Goal: Information Seeking & Learning: Check status

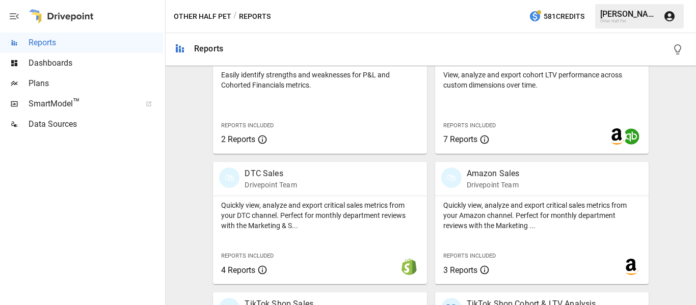
scroll to position [560, 0]
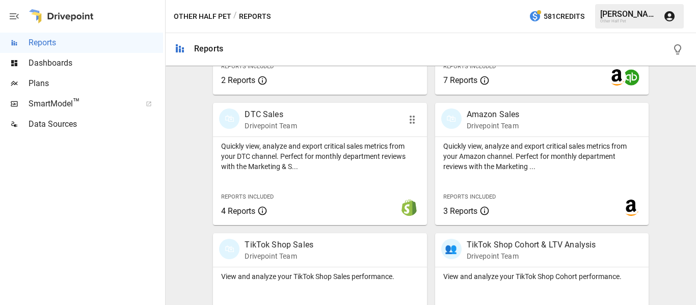
click at [270, 117] on p "DTC Sales" at bounding box center [270, 114] width 52 height 12
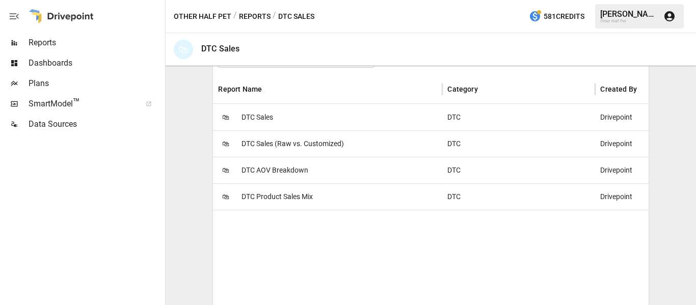
scroll to position [204, 0]
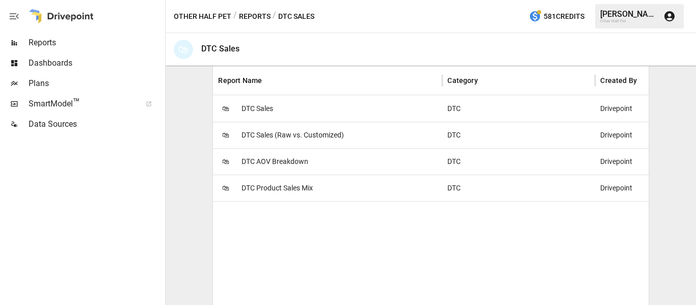
click at [271, 187] on span "DTC Product Sales Mix" at bounding box center [276, 188] width 71 height 26
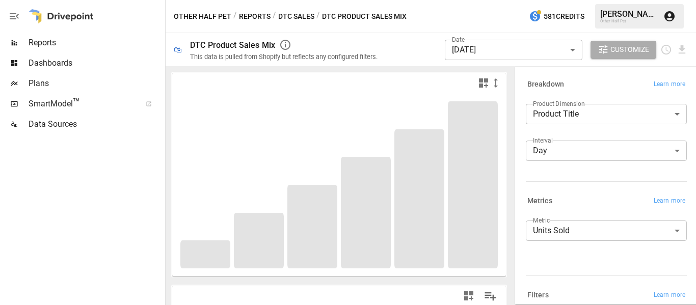
click at [572, 0] on body "**********" at bounding box center [348, 0] width 696 height 0
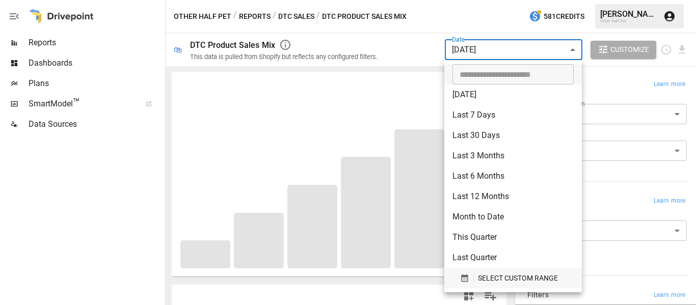
click at [491, 274] on span "SELECT CUSTOM RANGE" at bounding box center [518, 278] width 80 height 13
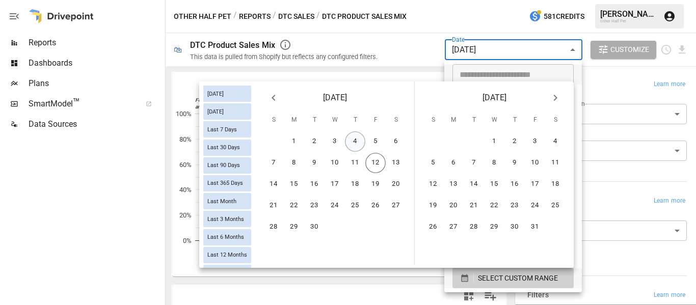
click at [357, 141] on button "4" at bounding box center [355, 141] width 20 height 20
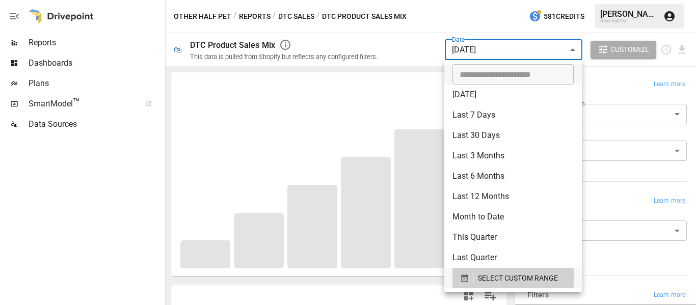
click at [402, 46] on div at bounding box center [348, 152] width 696 height 305
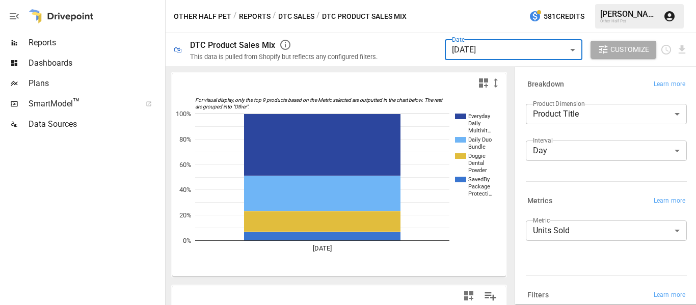
click at [566, 0] on body "**********" at bounding box center [348, 0] width 696 height 0
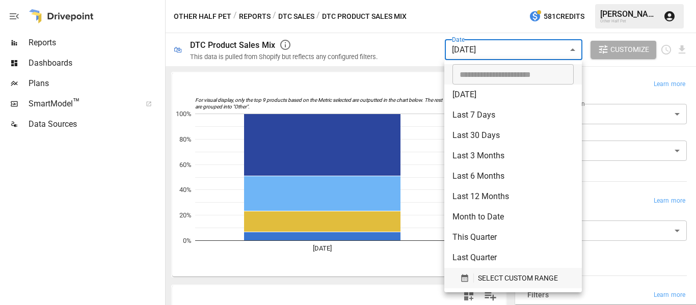
click at [485, 278] on span "SELECT CUSTOM RANGE" at bounding box center [518, 278] width 80 height 13
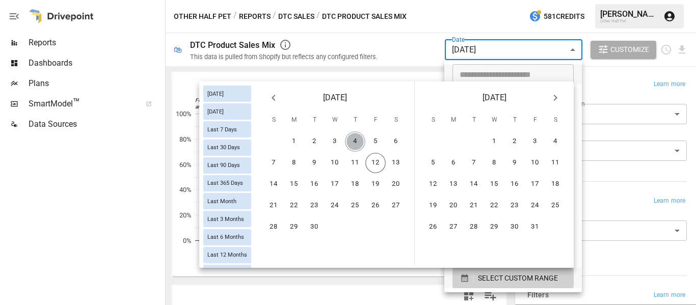
click at [356, 145] on button "4" at bounding box center [355, 141] width 20 height 20
click at [351, 168] on button "11" at bounding box center [355, 163] width 20 height 20
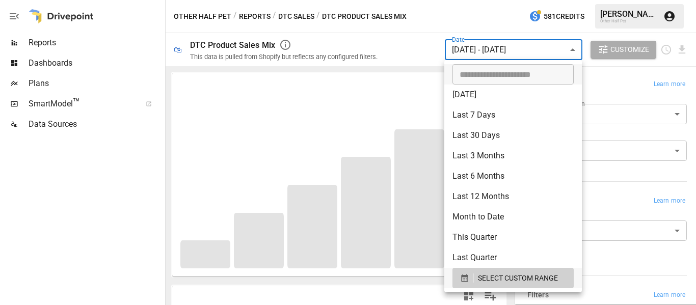
click at [410, 48] on div at bounding box center [348, 152] width 696 height 305
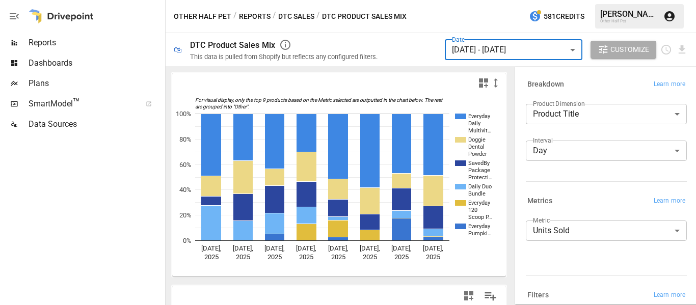
click at [265, 15] on button "Reports" at bounding box center [255, 16] width 32 height 13
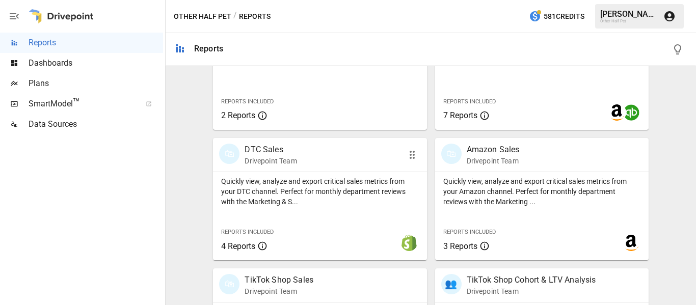
scroll to position [611, 0]
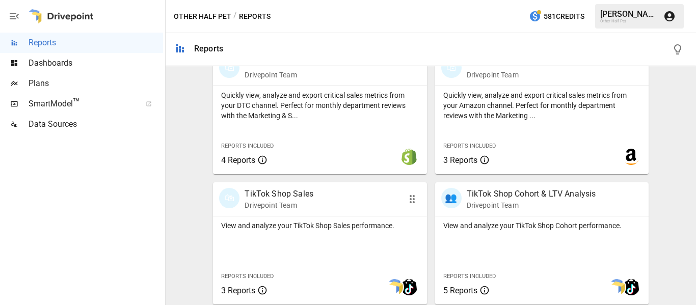
click at [298, 191] on p "TikTok Shop Sales" at bounding box center [278, 194] width 69 height 12
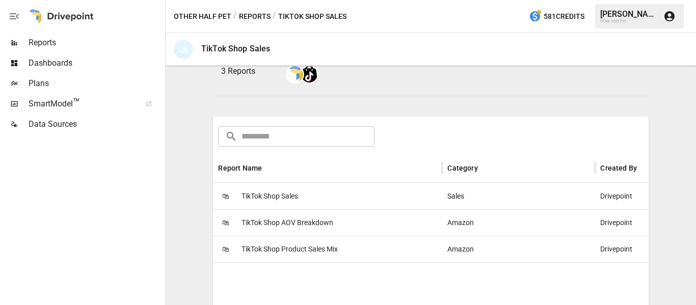
scroll to position [223, 0]
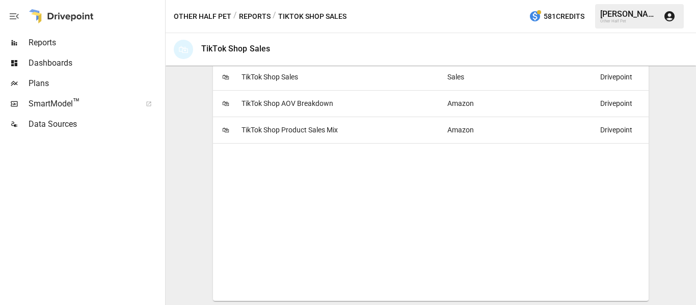
click at [310, 133] on span "TikTok Shop Product Sales Mix" at bounding box center [289, 130] width 96 height 26
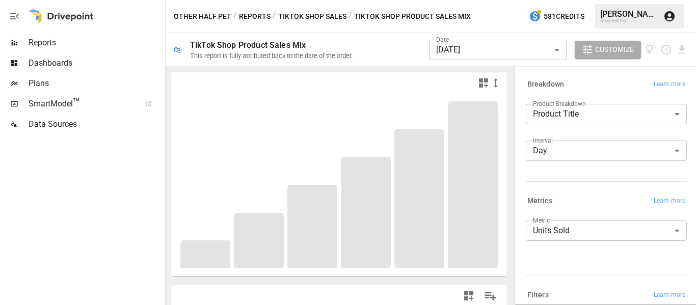
click at [558, 0] on body "**********" at bounding box center [348, 0] width 696 height 0
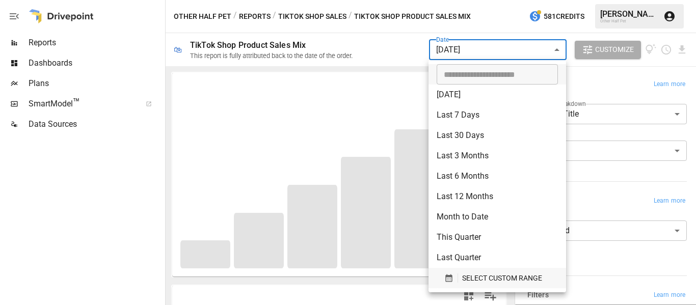
click at [484, 278] on span "SELECT CUSTOM RANGE" at bounding box center [502, 278] width 80 height 13
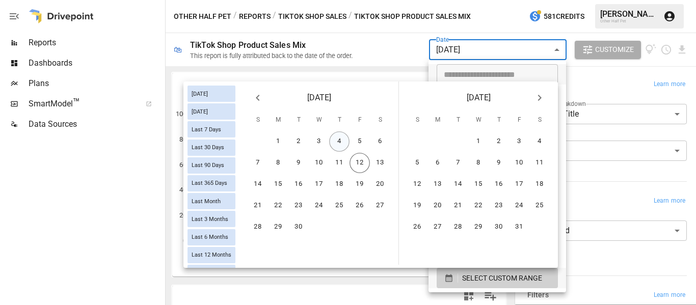
click at [342, 137] on button "4" at bounding box center [339, 141] width 20 height 20
click at [339, 169] on button "11" at bounding box center [339, 163] width 20 height 20
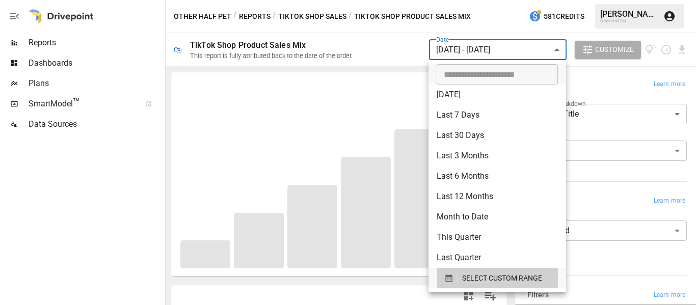
click at [368, 53] on div at bounding box center [348, 152] width 696 height 305
